Goal: Task Accomplishment & Management: Complete application form

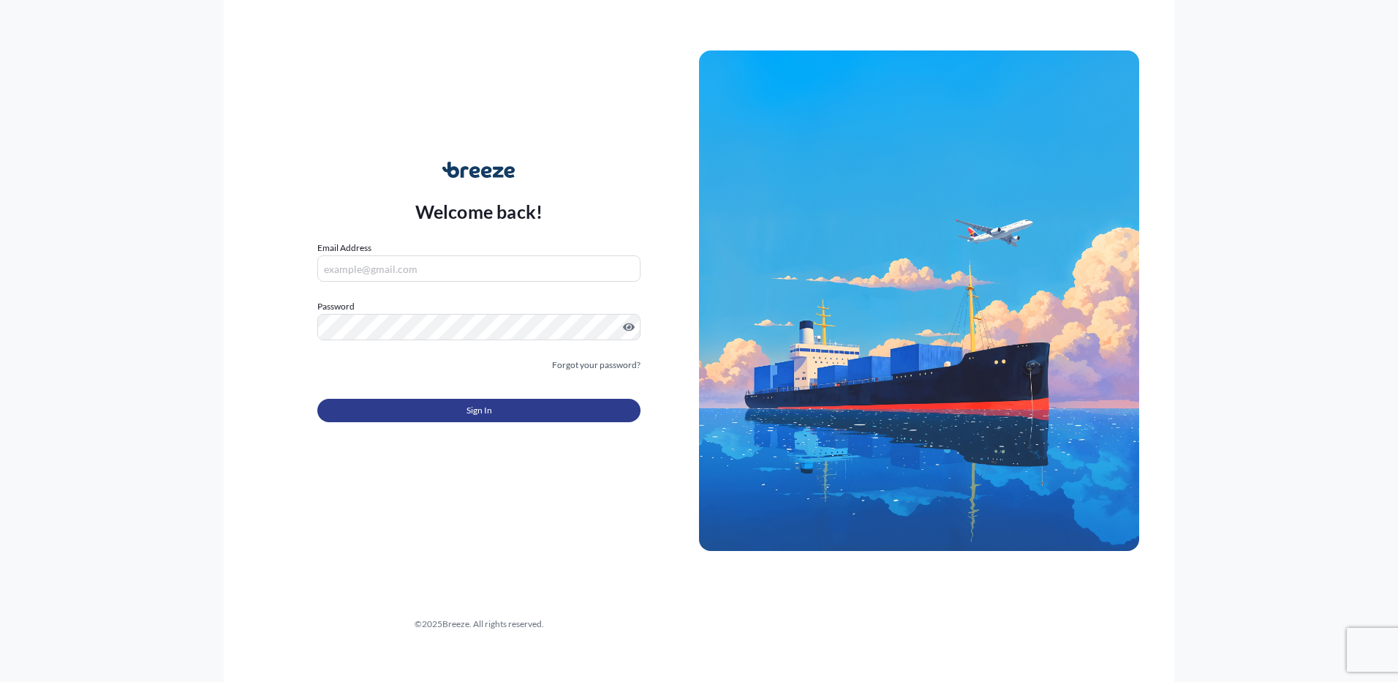
type input "[EMAIL_ADDRESS][DOMAIN_NAME]"
click at [424, 408] on button "Sign In" at bounding box center [478, 410] width 323 height 23
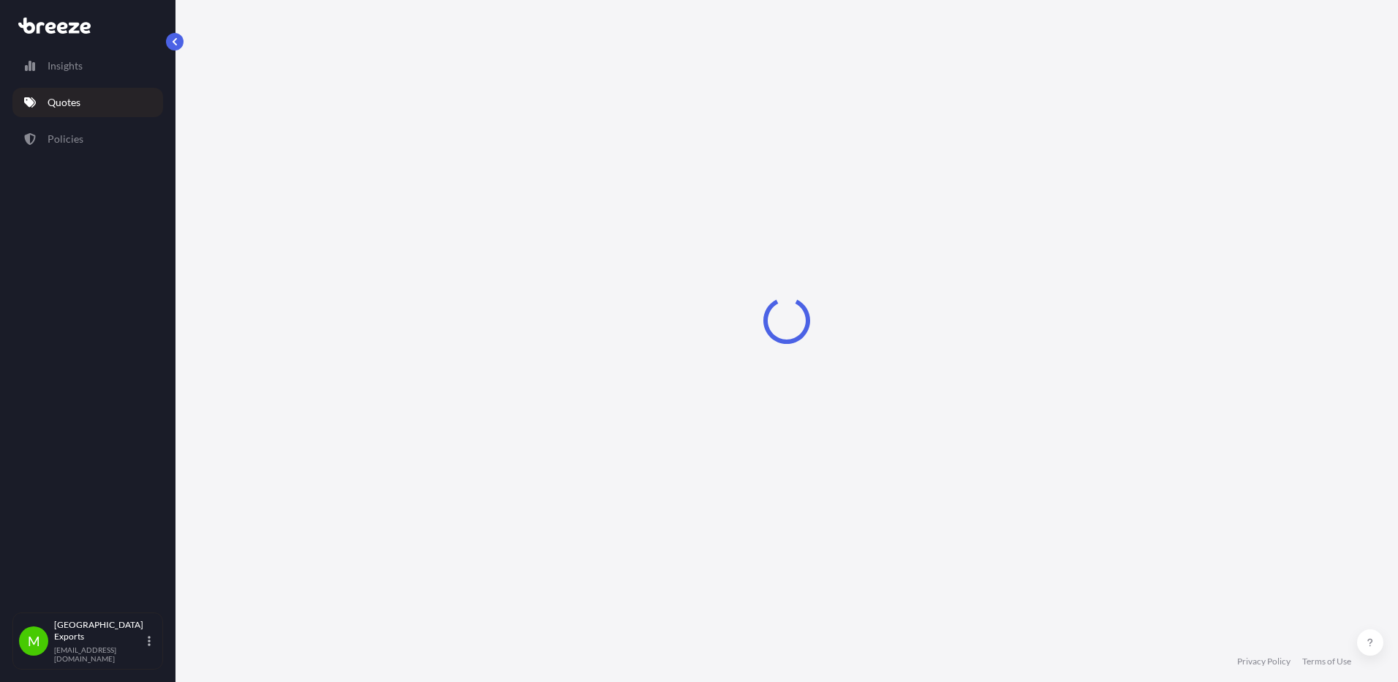
select select "Road"
select select "Sea"
select select "2"
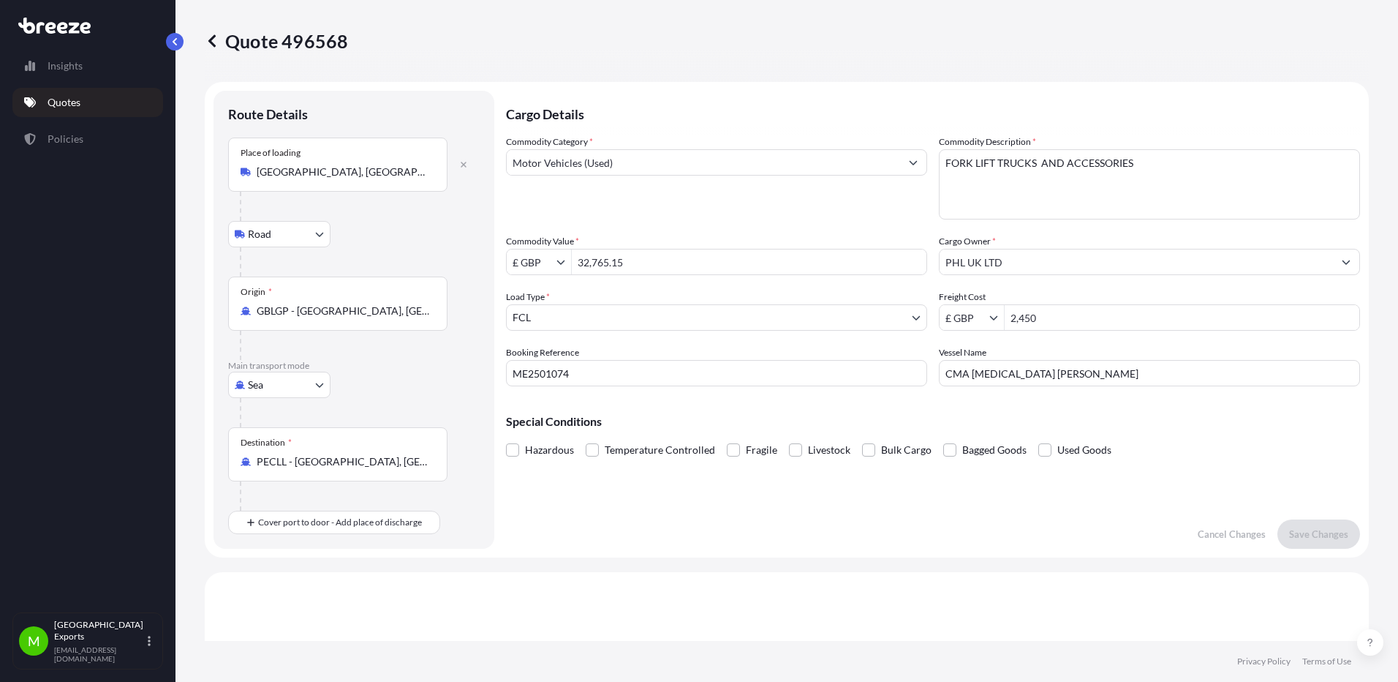
click at [94, 100] on link "Quotes" at bounding box center [87, 102] width 151 height 29
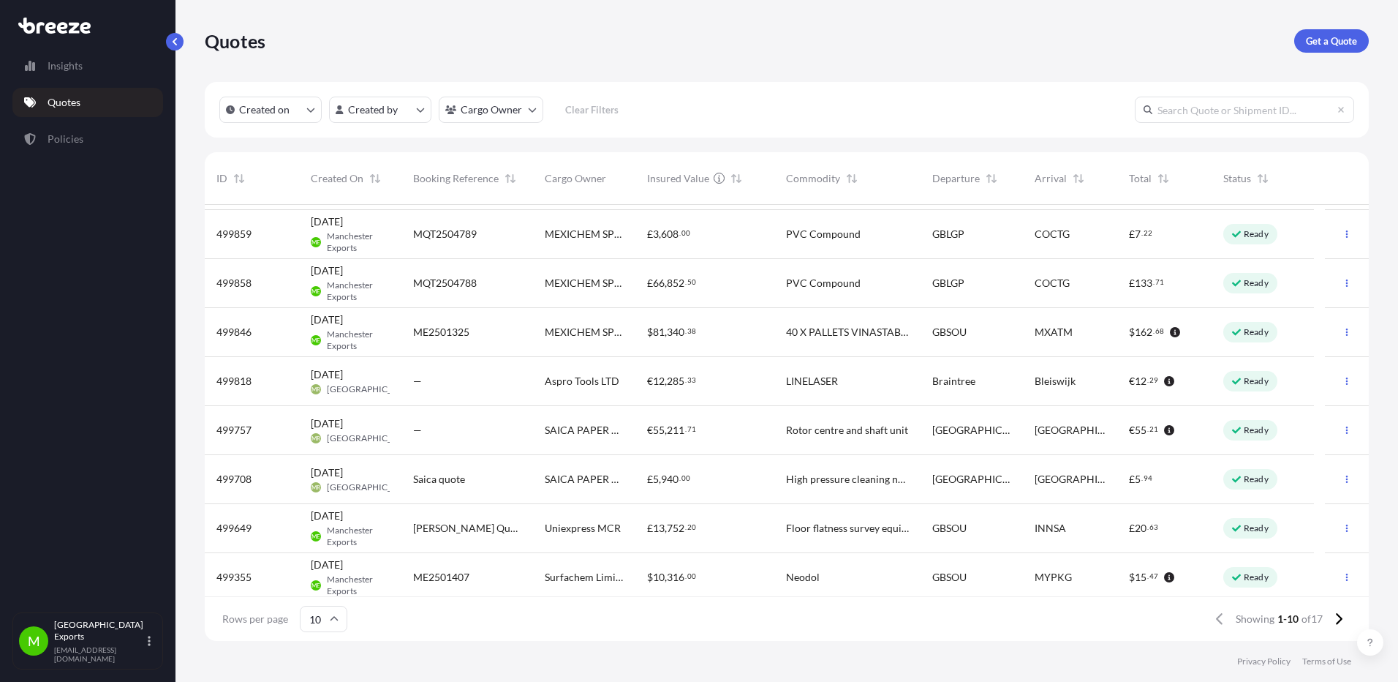
scroll to position [99, 0]
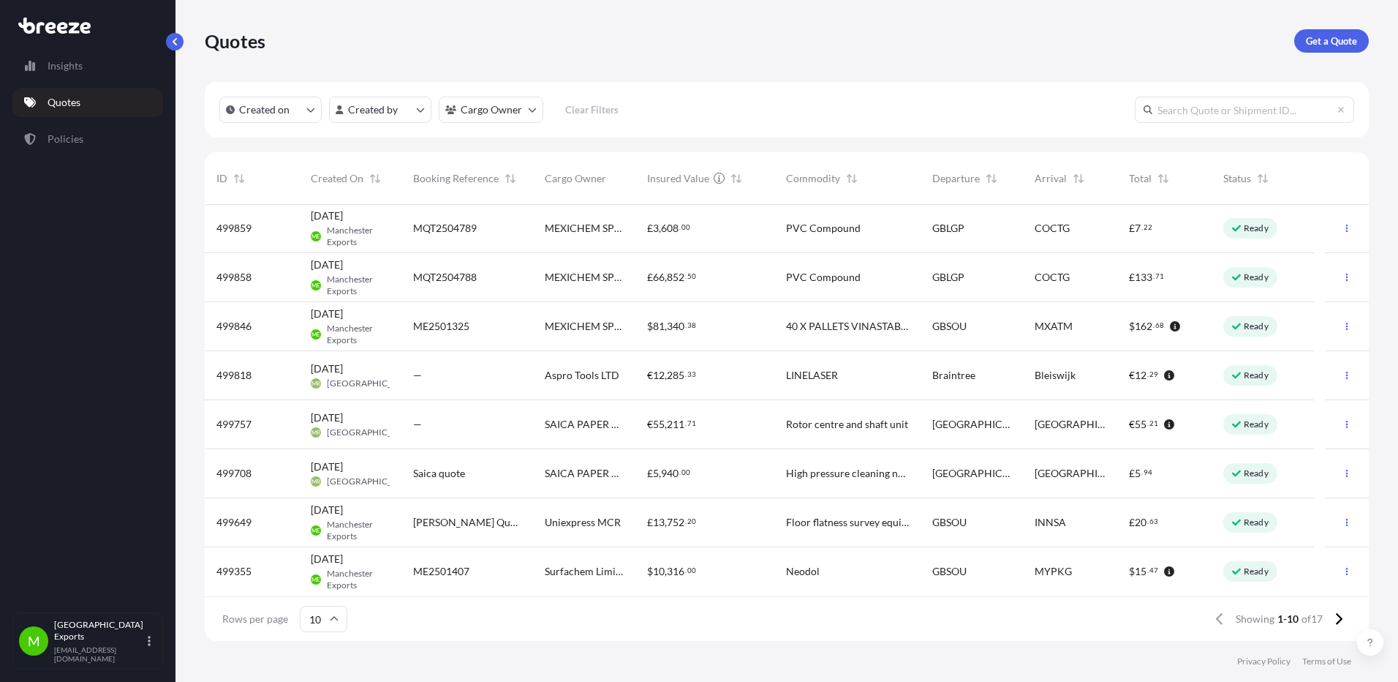
click at [442, 568] on span "ME2501407" at bounding box center [441, 571] width 56 height 15
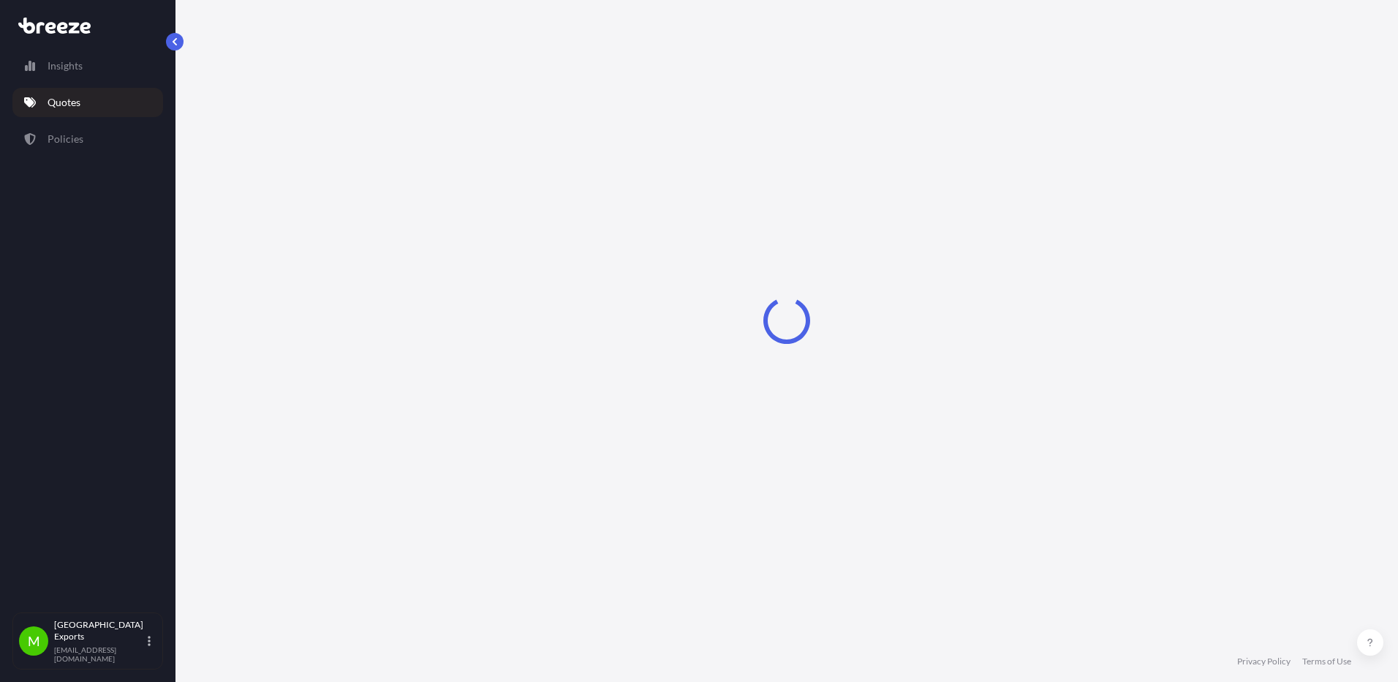
select select "Road"
select select "Sea"
select select "1"
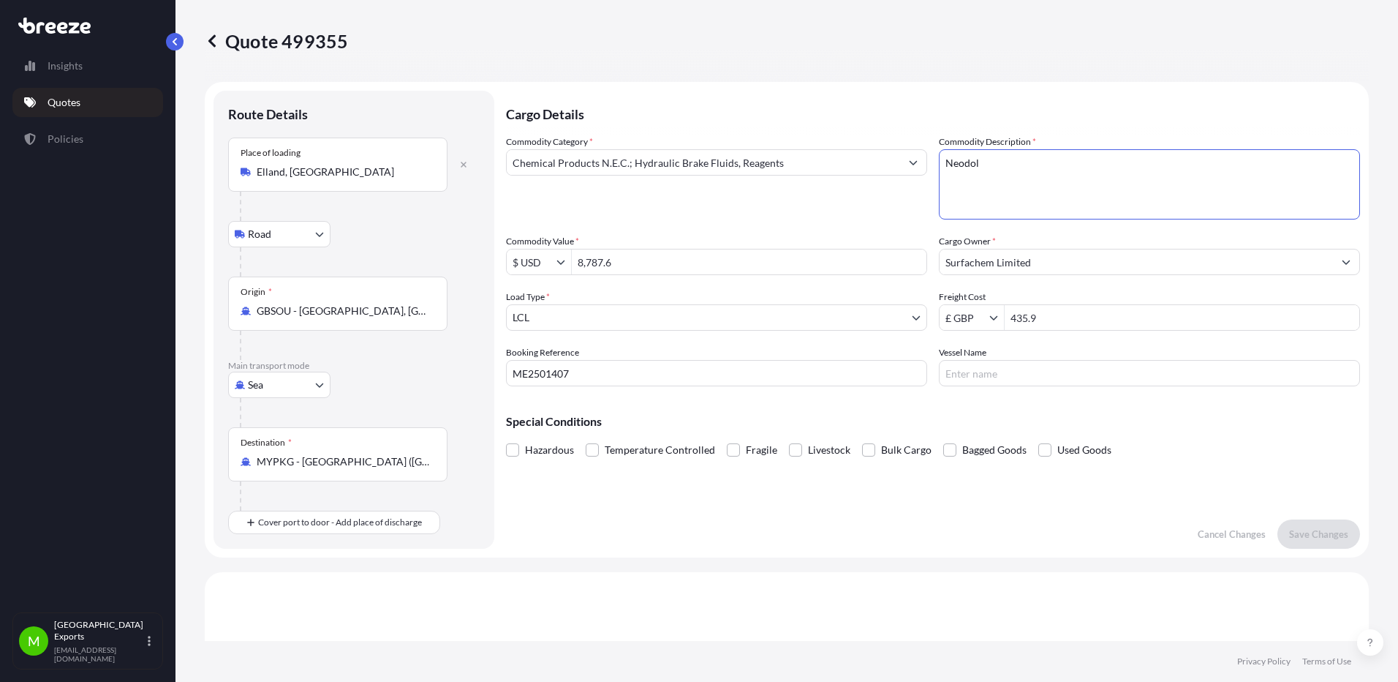
drag, startPoint x: 990, startPoint y: 172, endPoint x: 916, endPoint y: 173, distance: 73.9
click at [916, 173] on div "Commodity Category * Chemical Products N.E.C.; Hydraulic Brake Fluids, Reagents…" at bounding box center [933, 261] width 854 height 252
type textarea "Neodol - Non haz Chemicals"
click at [1305, 531] on p "Save Changes" at bounding box center [1318, 534] width 59 height 15
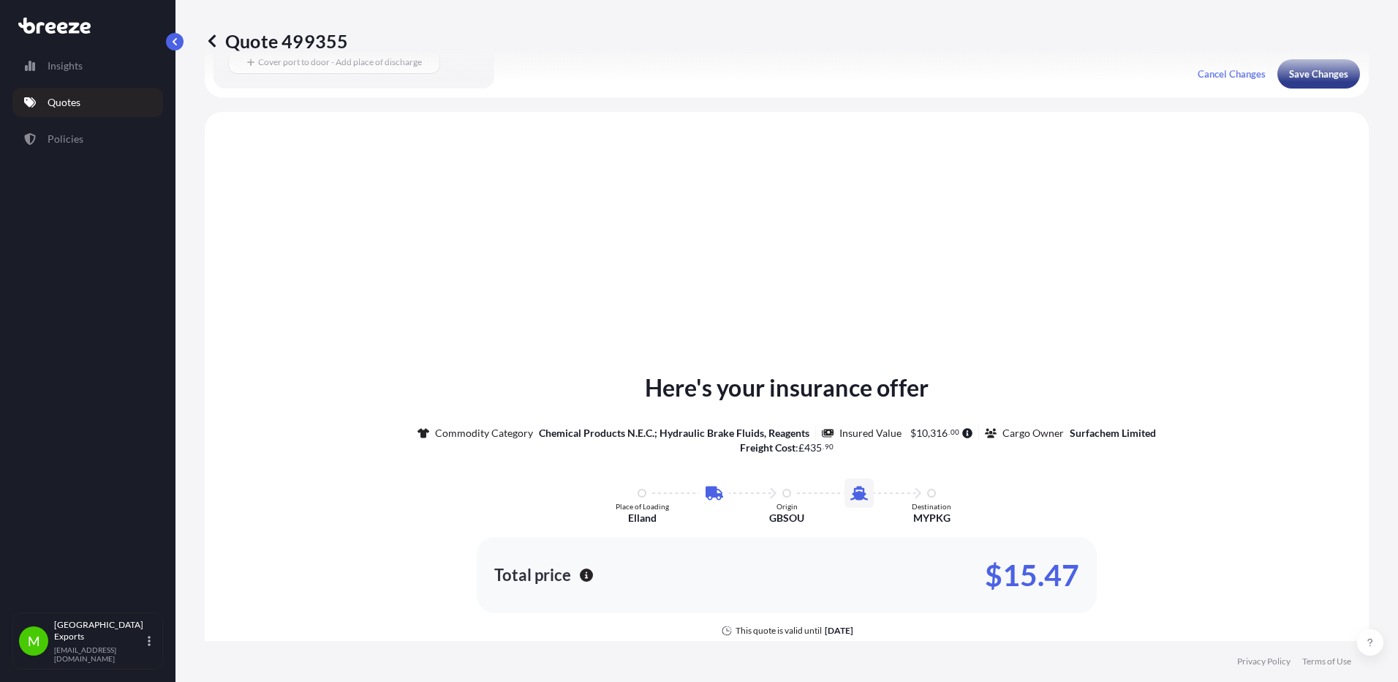
scroll to position [499, 0]
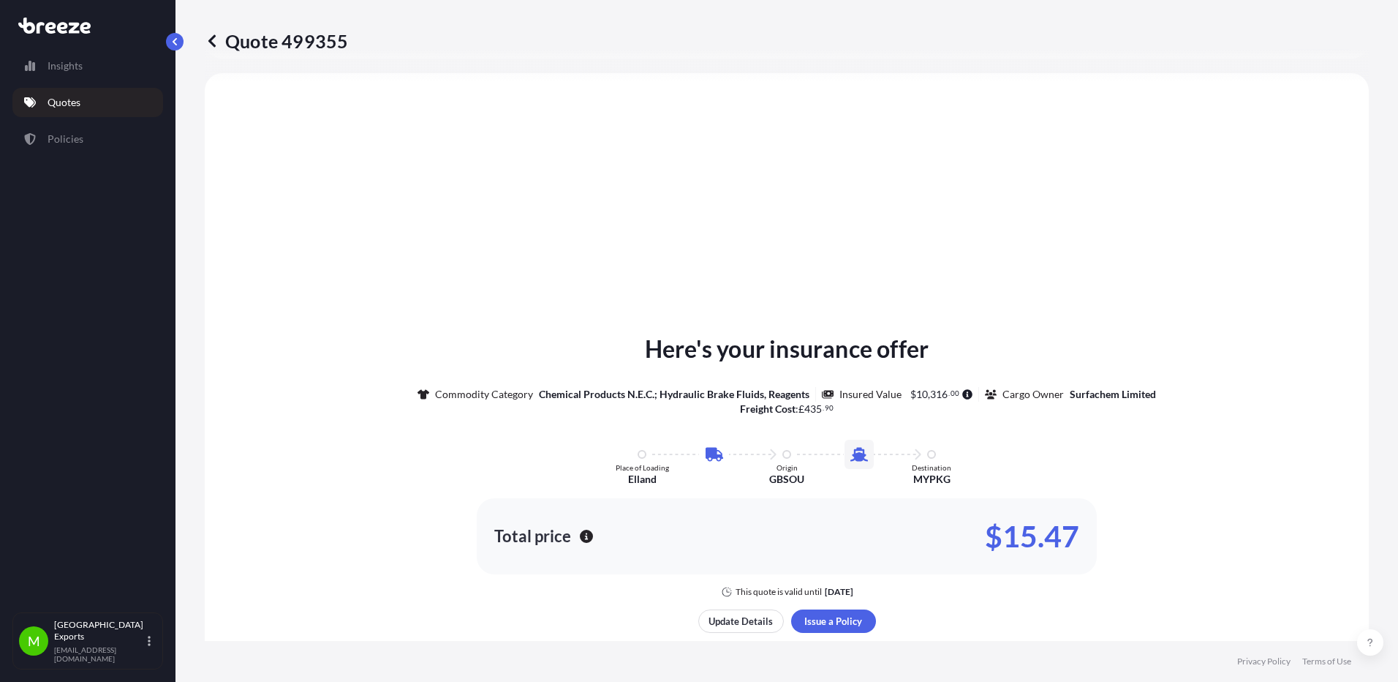
select select "Road"
select select "Sea"
select select "1"
type input "$ USD"
type input "£ GBP"
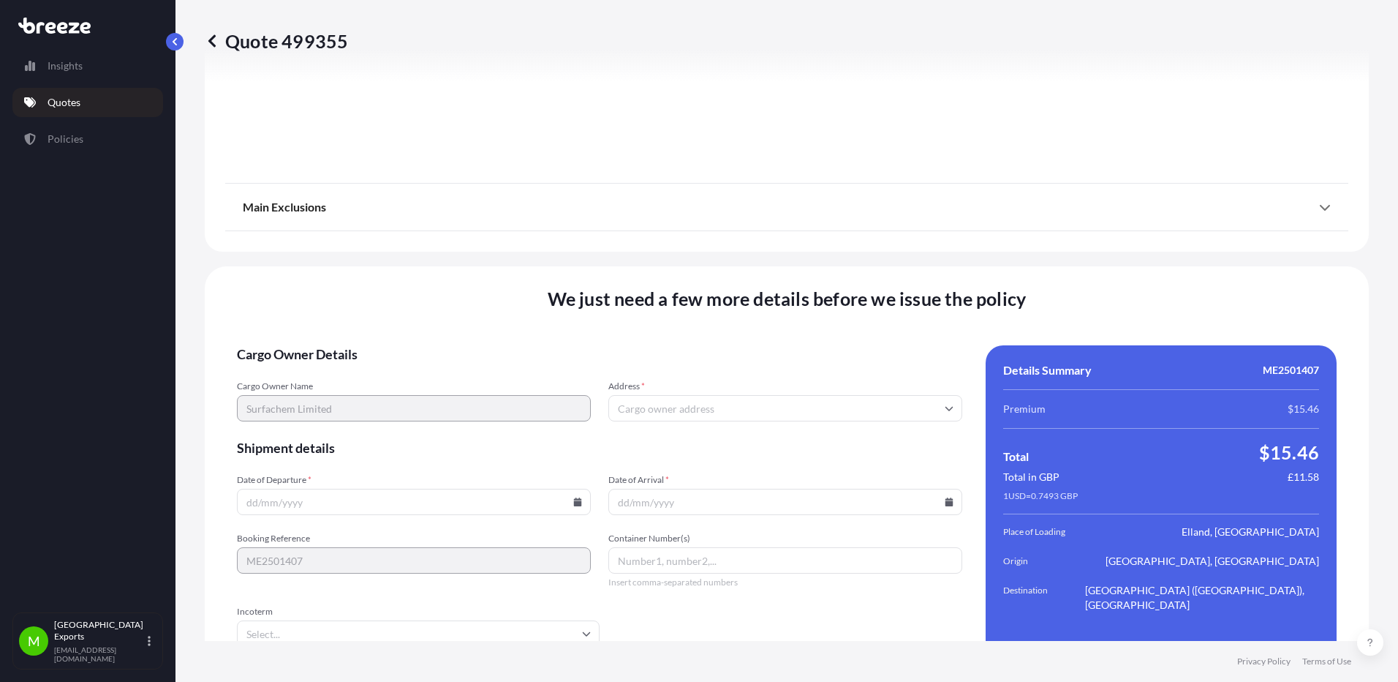
scroll to position [1757, 0]
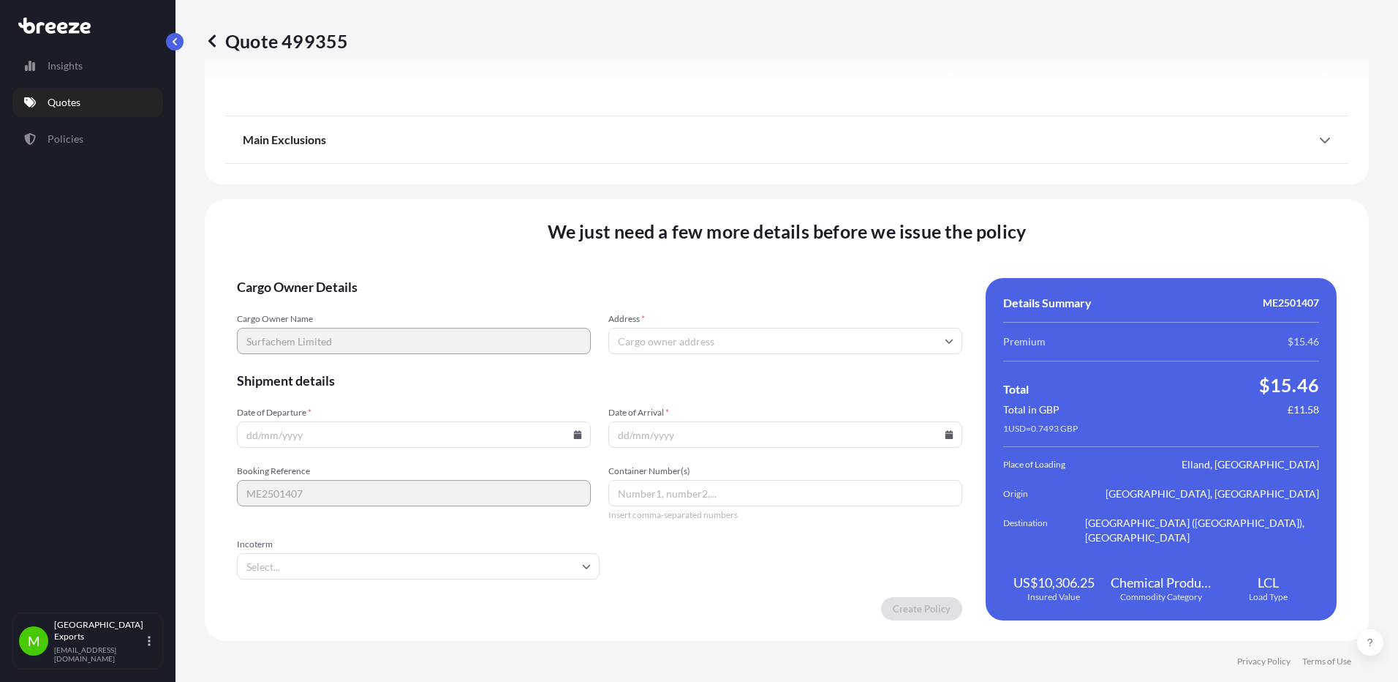
click at [734, 342] on input "Address *" at bounding box center [785, 341] width 354 height 26
click at [339, 440] on input "Date of Departure *" at bounding box center [414, 434] width 354 height 26
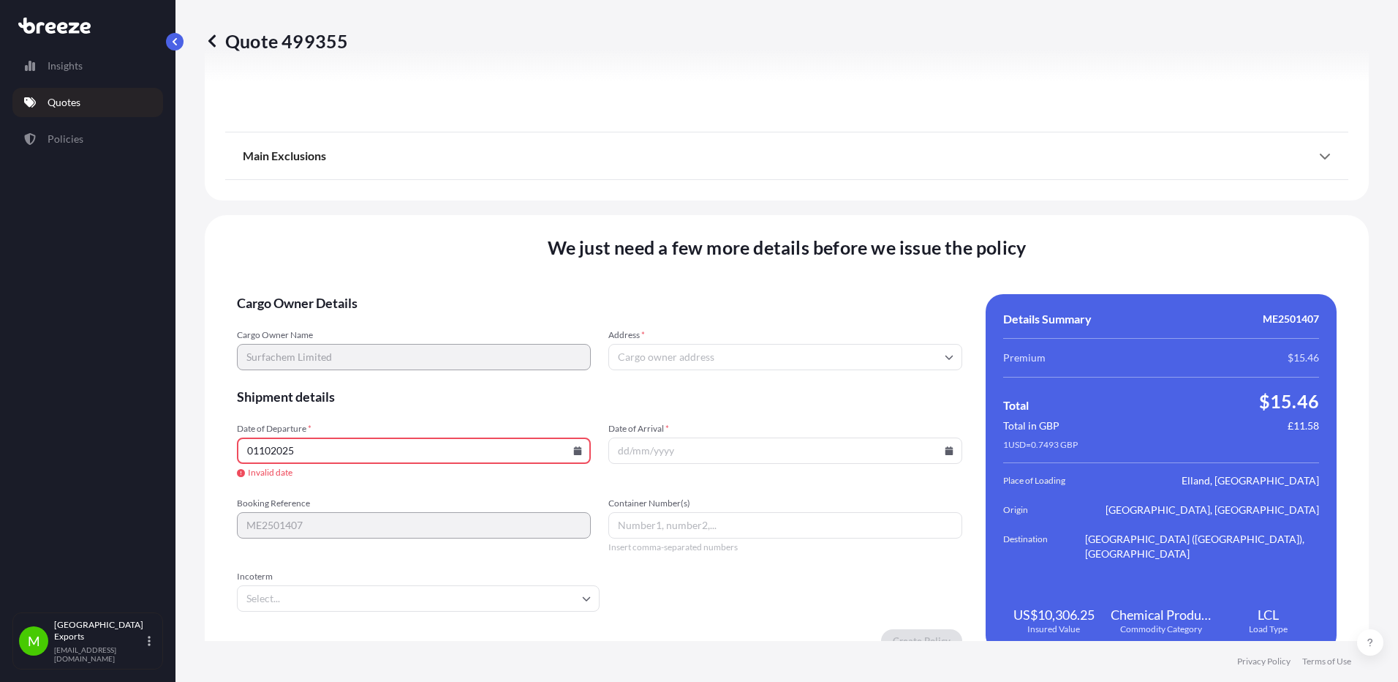
click at [576, 448] on icon at bounding box center [578, 450] width 8 height 9
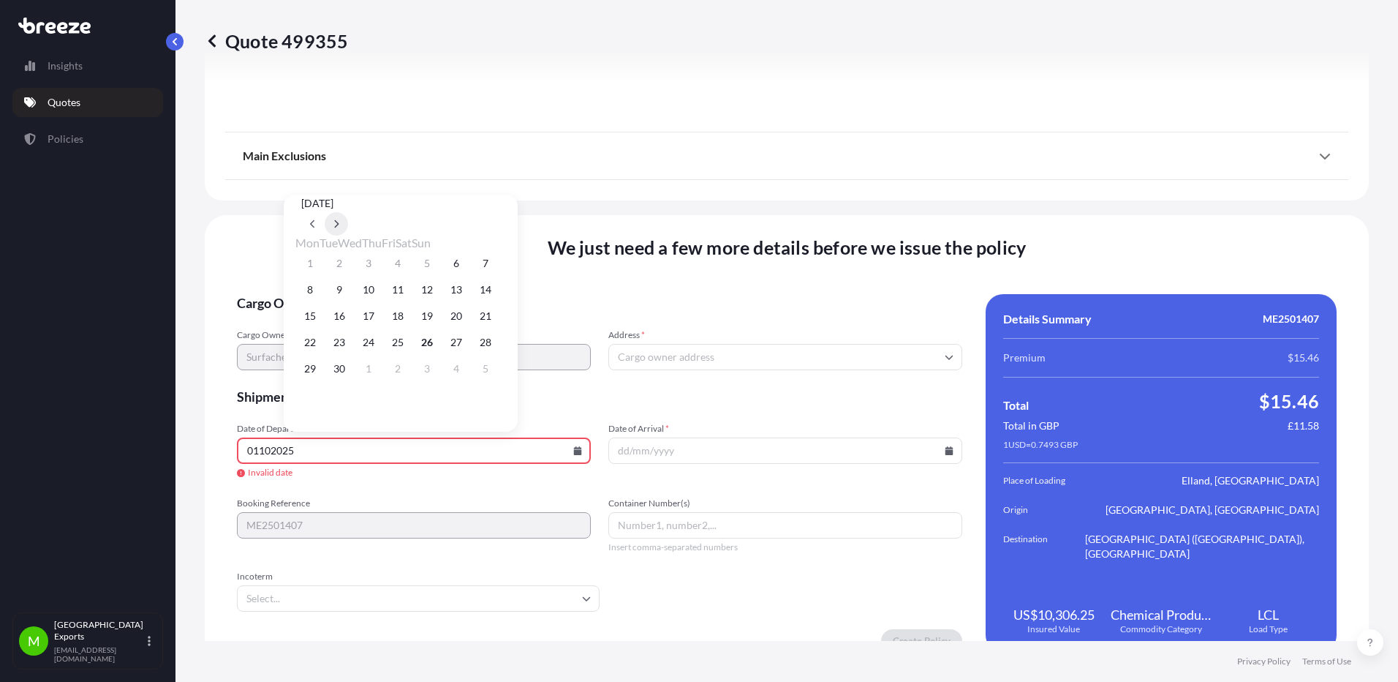
click at [348, 212] on button at bounding box center [336, 223] width 23 height 23
click at [380, 263] on button "1" at bounding box center [368, 263] width 23 height 23
type input "[DATE]"
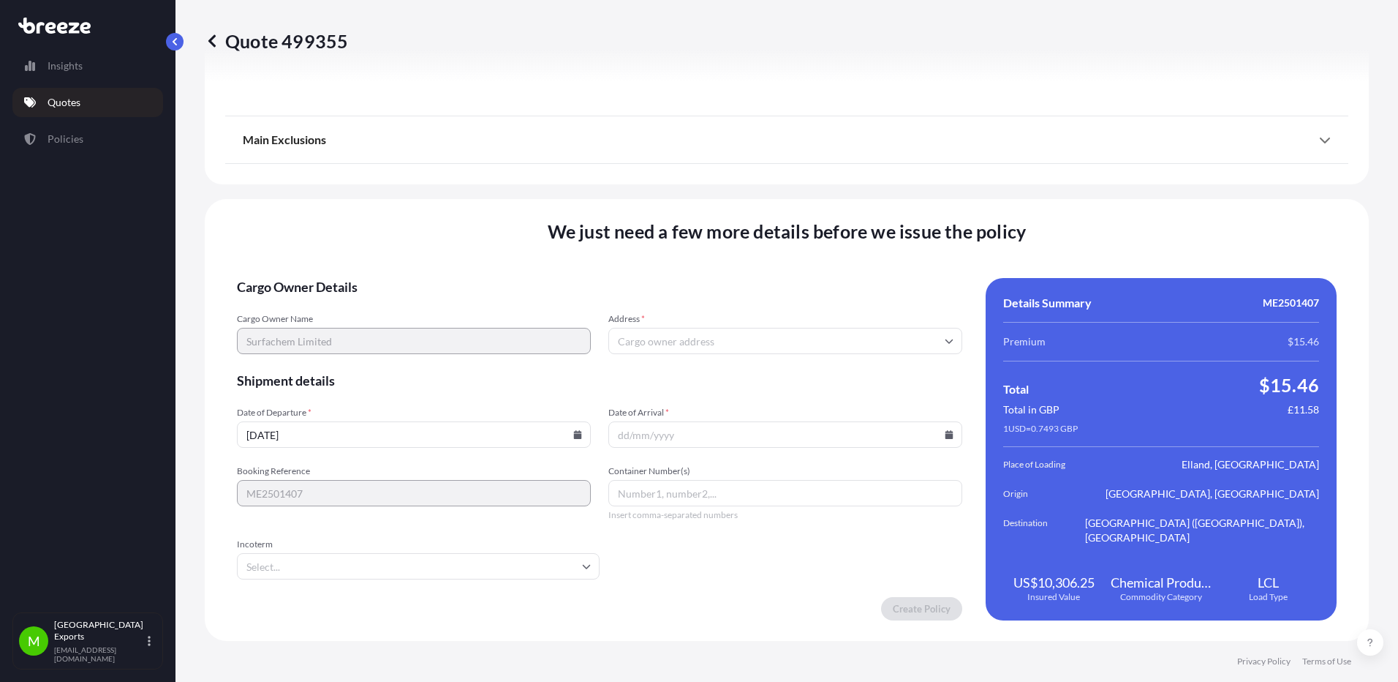
click at [651, 433] on input "Date of Arrival *" at bounding box center [785, 434] width 354 height 26
click at [946, 438] on icon at bounding box center [950, 434] width 8 height 9
click at [707, 203] on icon at bounding box center [704, 207] width 6 height 9
click at [777, 359] on button "30" at bounding box center [765, 352] width 23 height 23
type input "[DATE]"
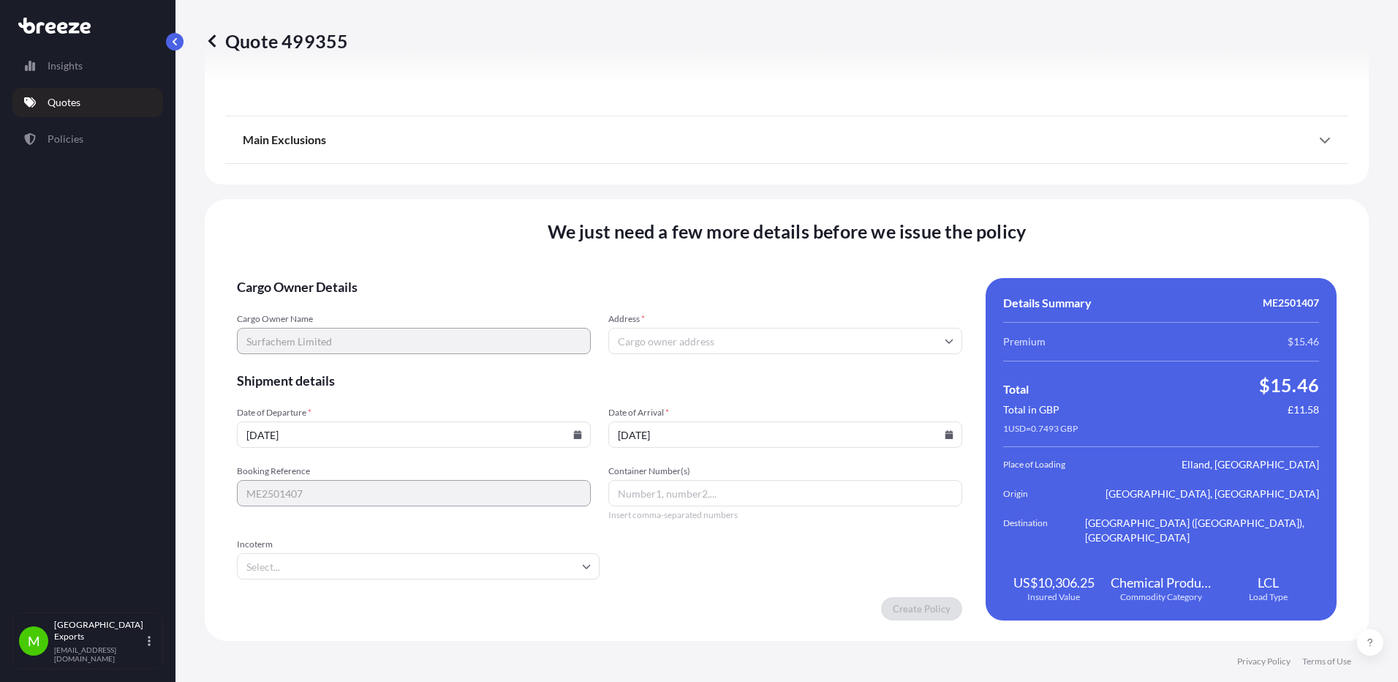
click at [728, 492] on input "Container Number(s)" at bounding box center [785, 493] width 354 height 26
type input "n"
type input "N/A"
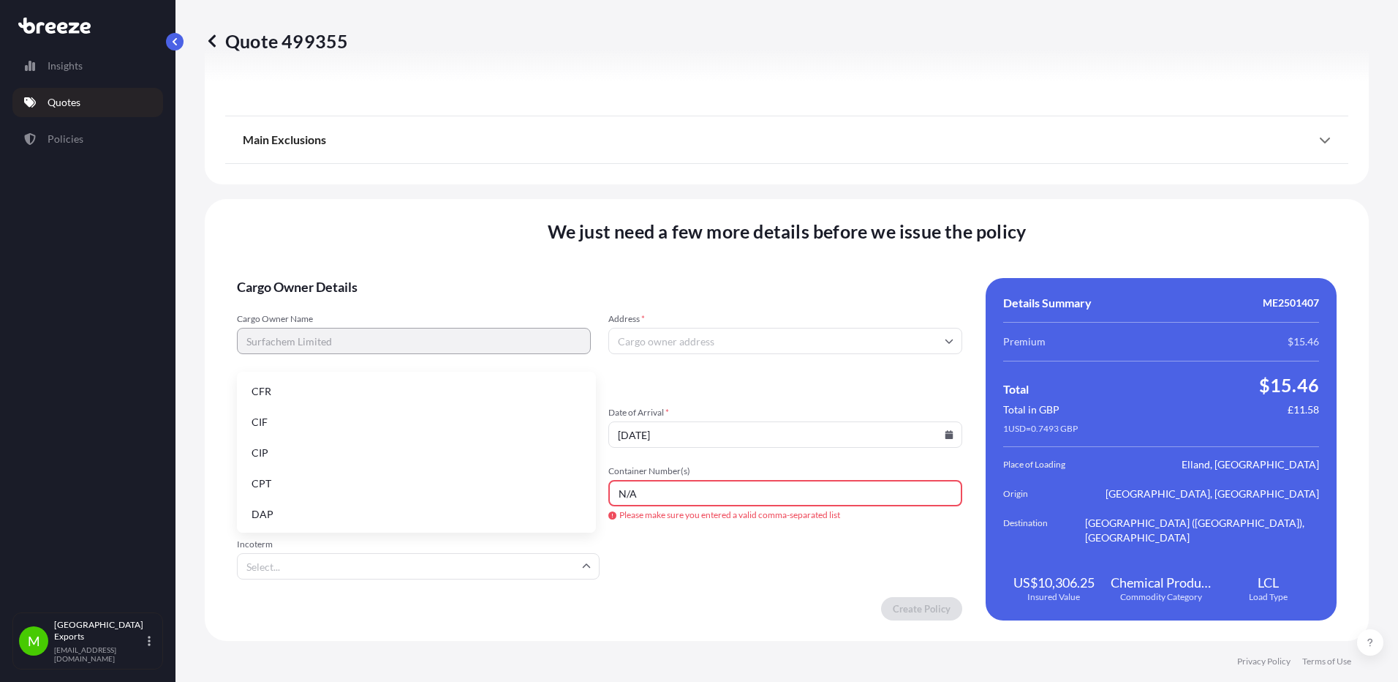
click at [516, 576] on input "Incoterm" at bounding box center [418, 566] width 363 height 26
click at [306, 396] on li "CFR" at bounding box center [416, 391] width 347 height 28
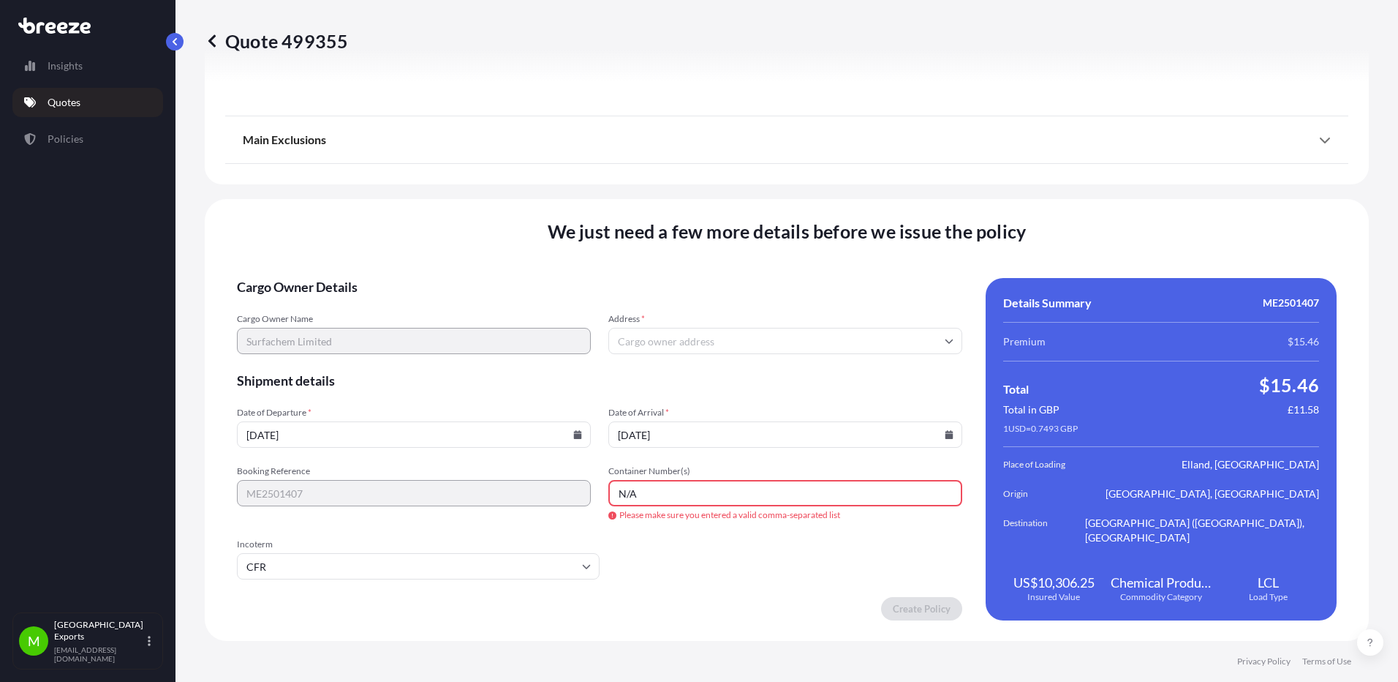
click at [832, 339] on input "Address *" at bounding box center [785, 341] width 354 height 26
click at [810, 377] on div "Please type and select an option" at bounding box center [780, 373] width 339 height 15
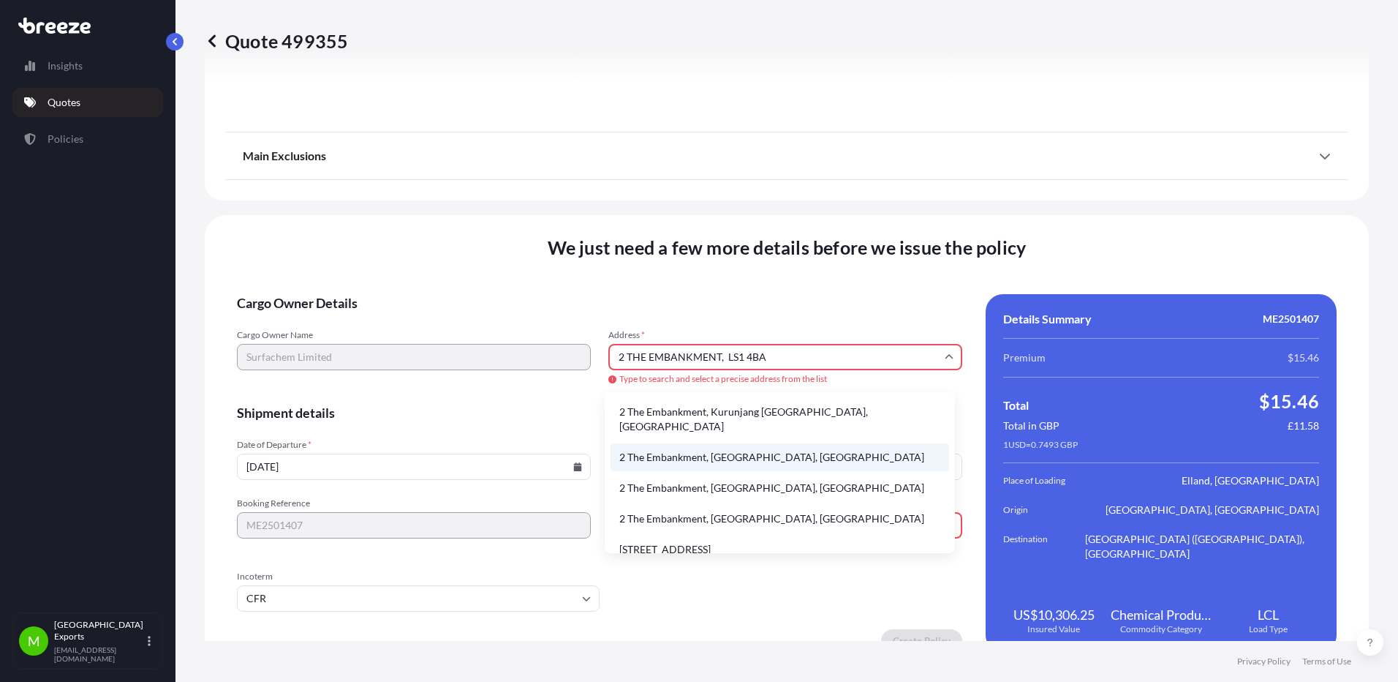
scroll to position [1, 0]
click at [716, 355] on input "2 THE EMBANKMENT, LS1 4BA" at bounding box center [785, 357] width 354 height 26
drag, startPoint x: 722, startPoint y: 355, endPoint x: 610, endPoint y: 357, distance: 111.9
click at [610, 357] on input "2 THE EMBANKMENT, LS1 4BA" at bounding box center [785, 357] width 354 height 26
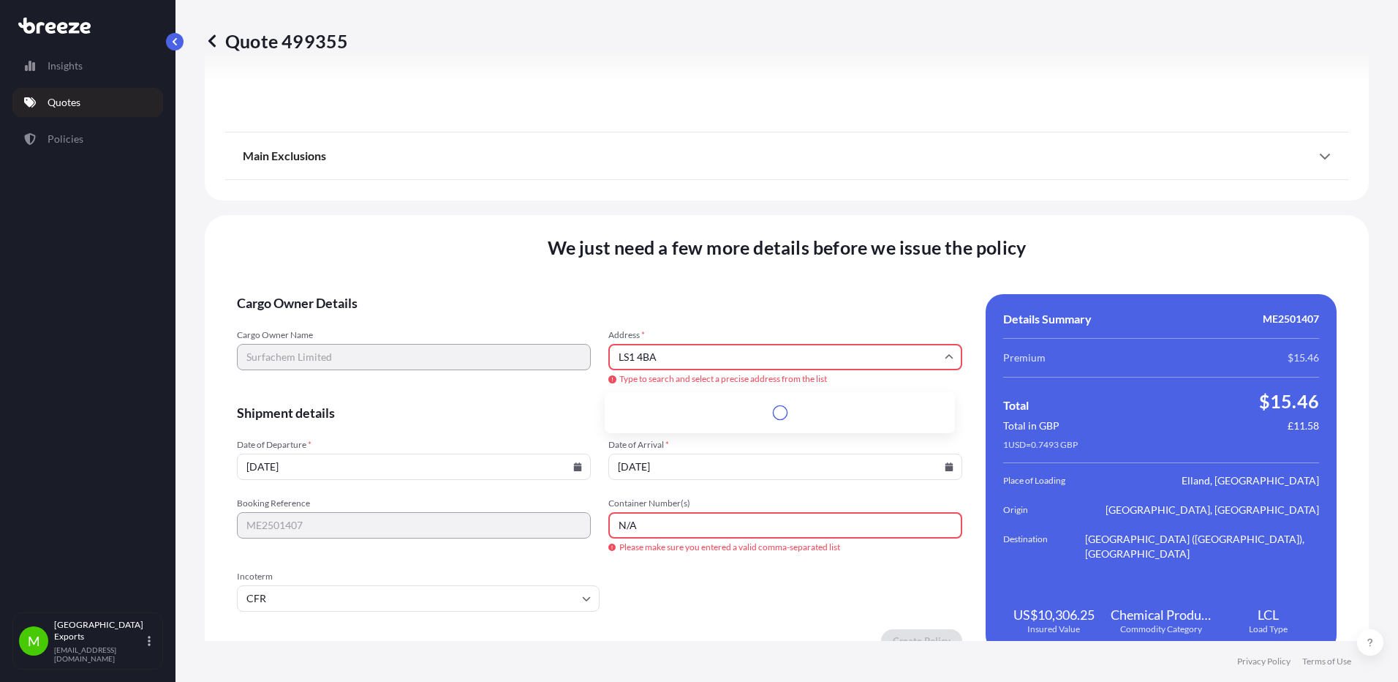
scroll to position [0, 0]
click at [679, 410] on li "[STREET_ADDRESS]" at bounding box center [780, 412] width 339 height 28
type input "[STREET_ADDRESS]"
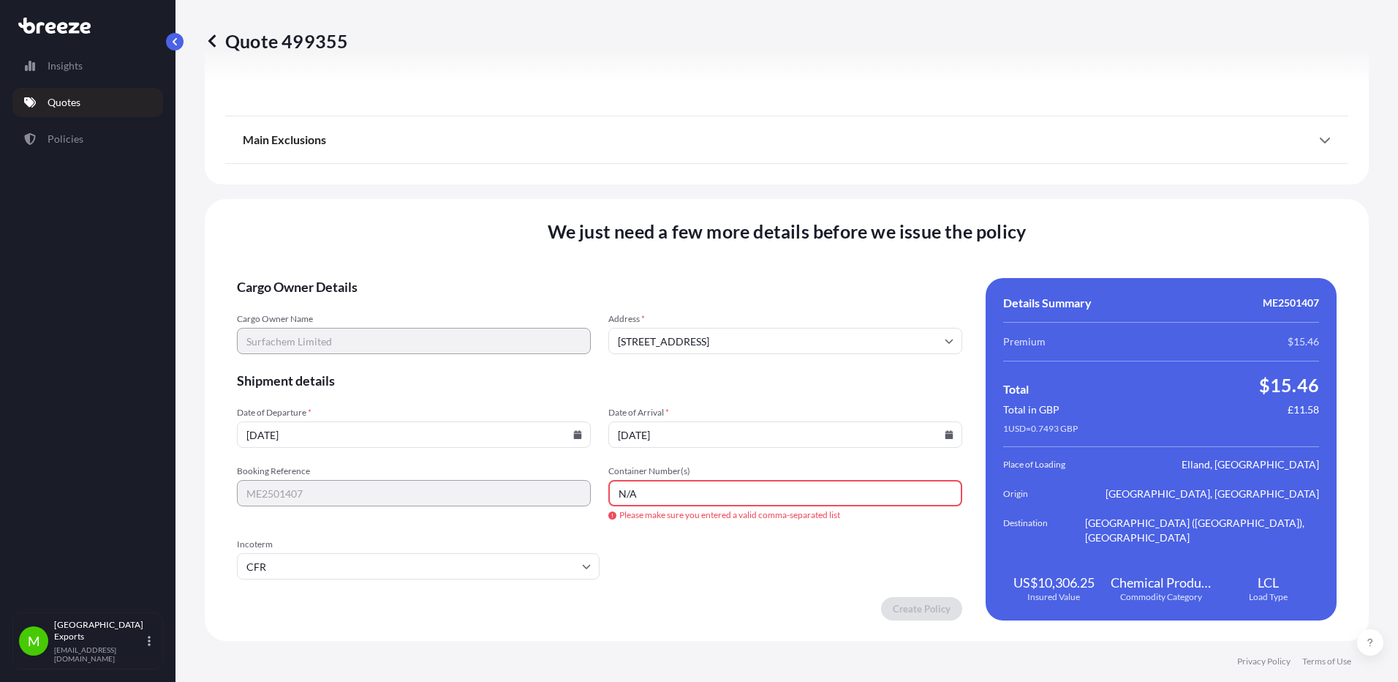
click at [578, 483] on div "Booking Reference ME2501407 Container Number(s) N/A Please make sure you entere…" at bounding box center [599, 493] width 725 height 56
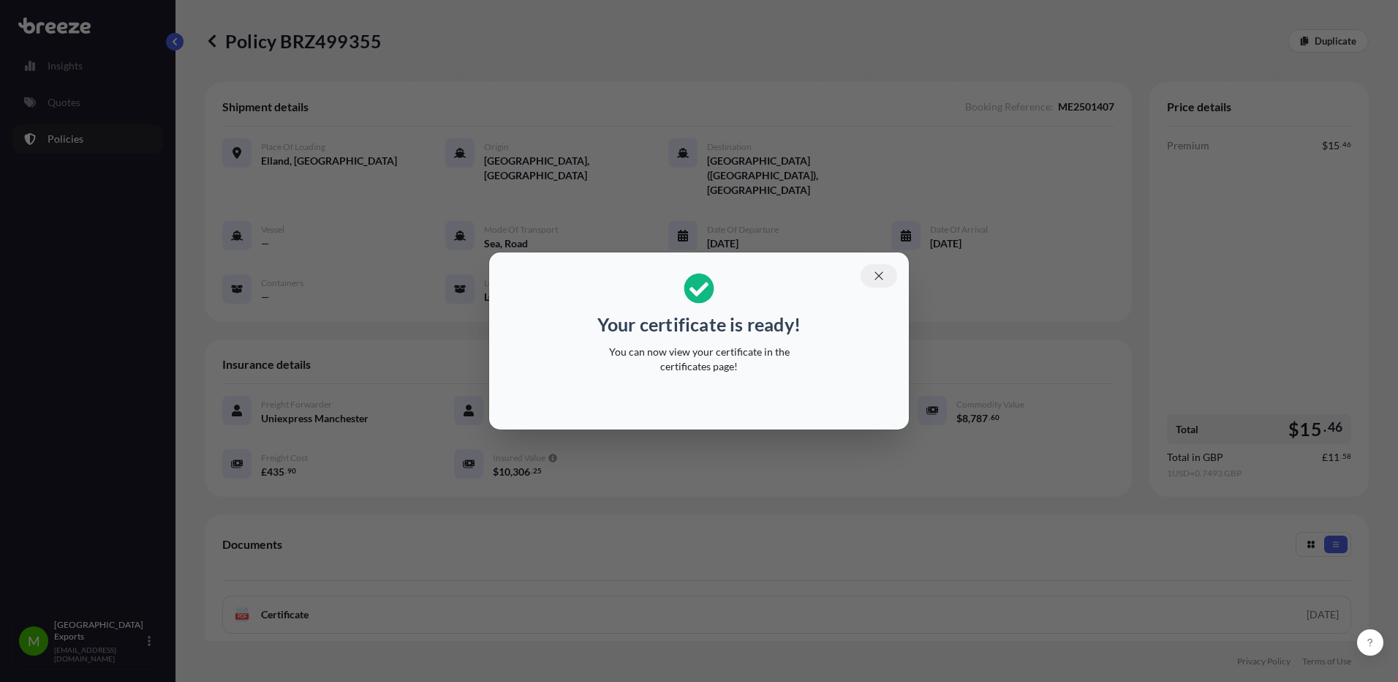
click at [878, 279] on icon "button" at bounding box center [878, 275] width 13 height 13
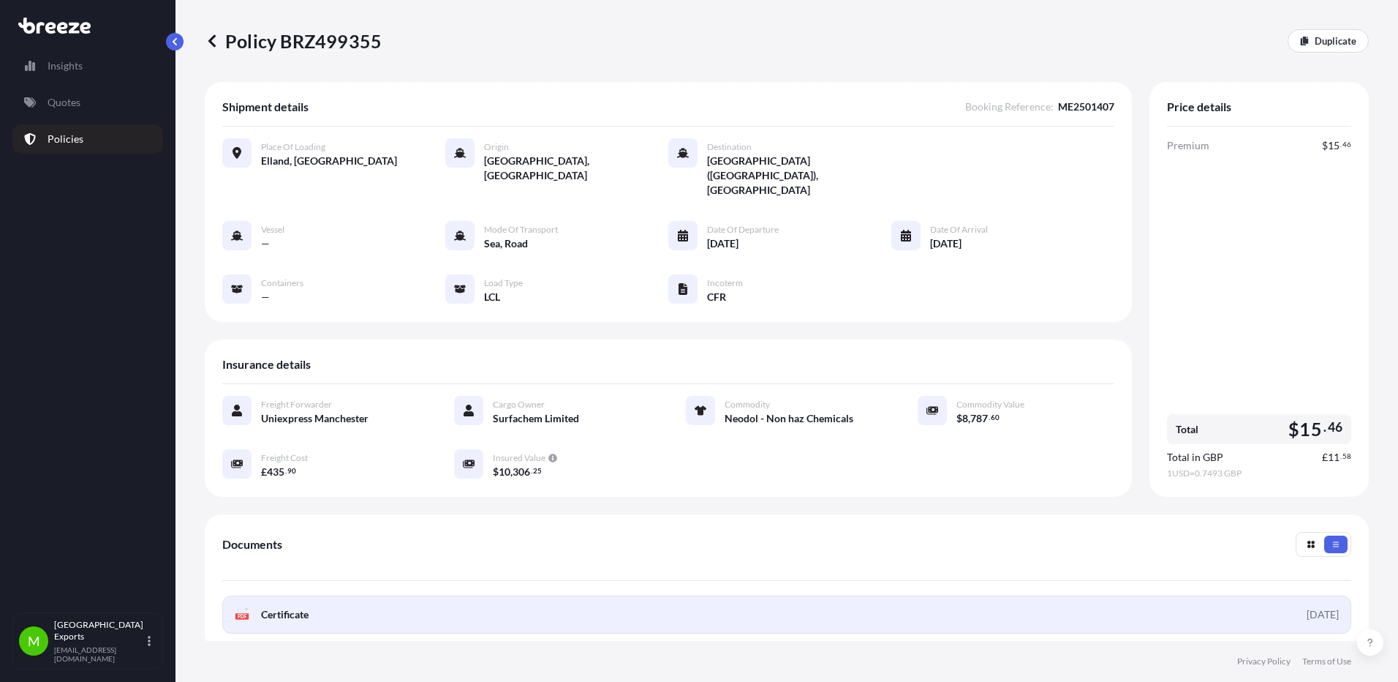
click at [412, 595] on link "PDF Certificate [DATE]" at bounding box center [786, 614] width 1129 height 38
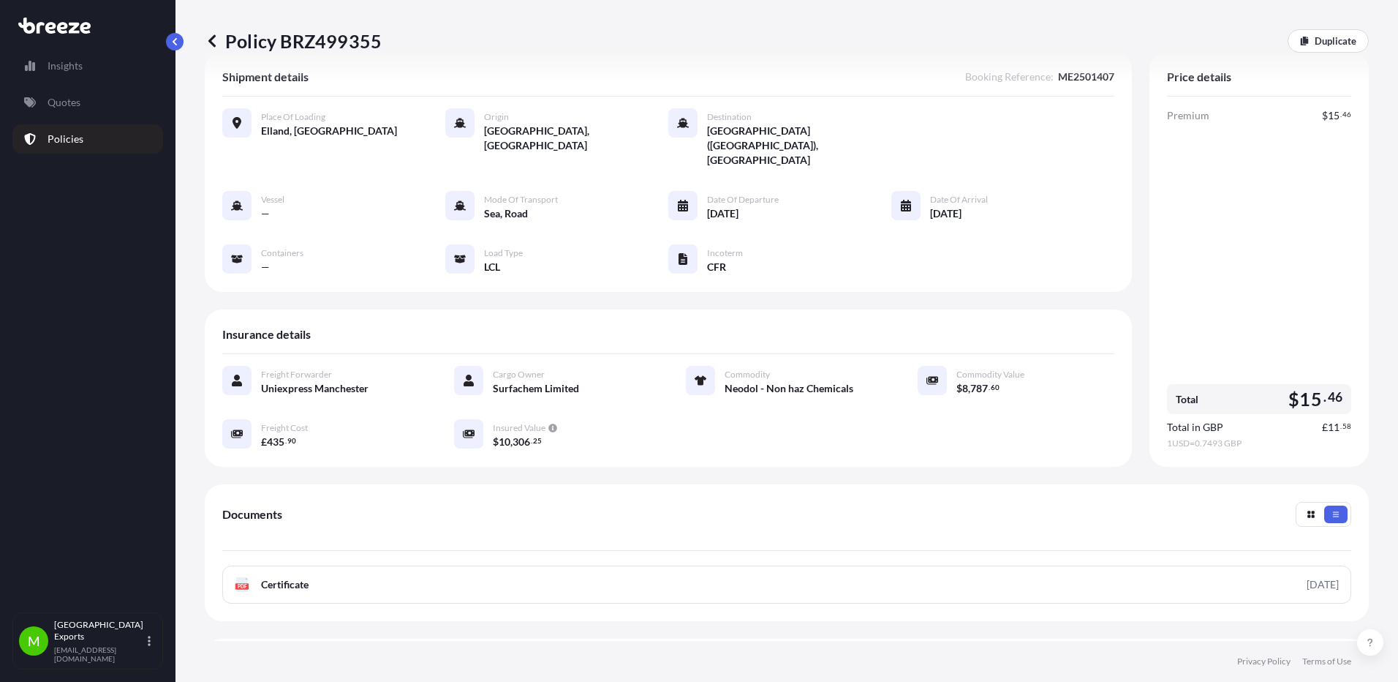
scroll to position [45, 0]
